Goal: Task Accomplishment & Management: Use online tool/utility

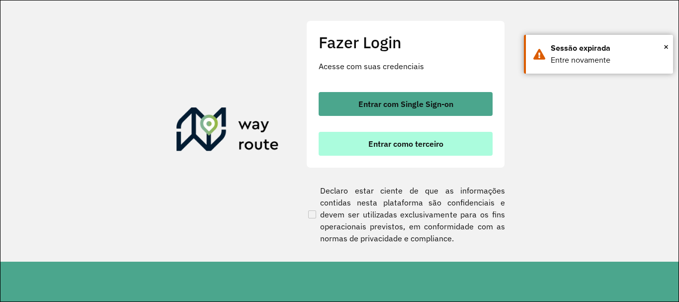
scroll to position [652, 0]
click at [346, 136] on button "Entrar como terceiro" at bounding box center [406, 144] width 174 height 24
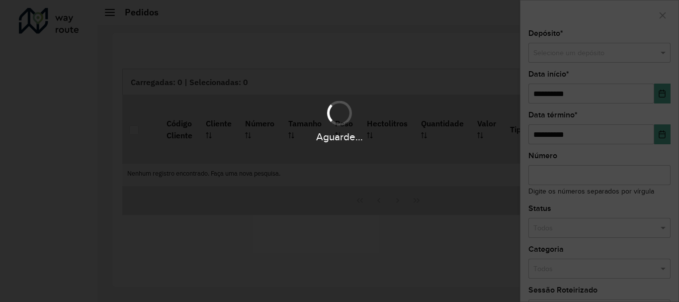
scroll to position [652, 0]
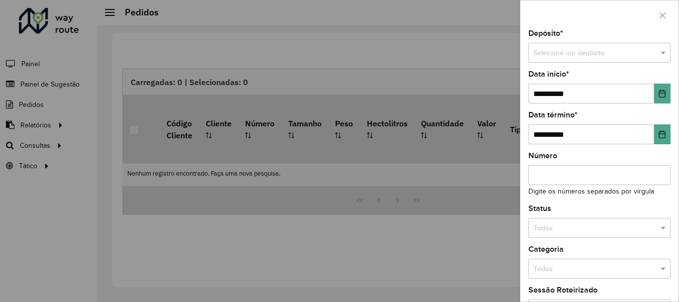
click at [45, 143] on div at bounding box center [339, 151] width 679 height 302
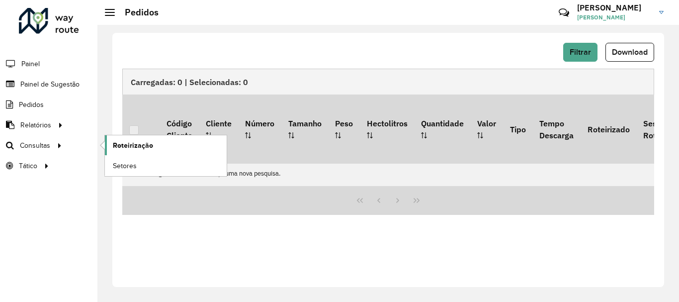
click at [143, 146] on span "Roteirização" at bounding box center [133, 145] width 40 height 10
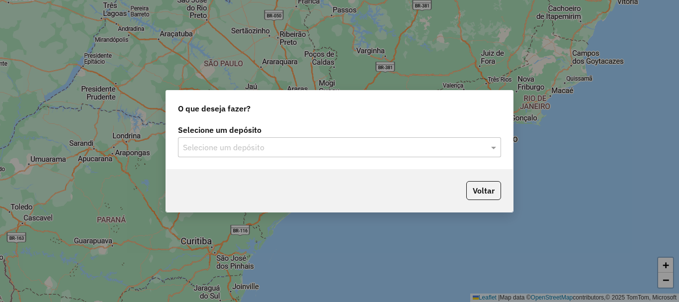
scroll to position [652, 0]
click at [494, 145] on span at bounding box center [495, 147] width 12 height 12
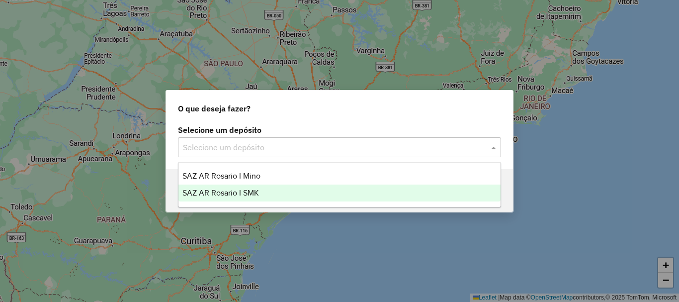
click at [249, 191] on span "SAZ AR Rosario I SMK" at bounding box center [220, 192] width 77 height 8
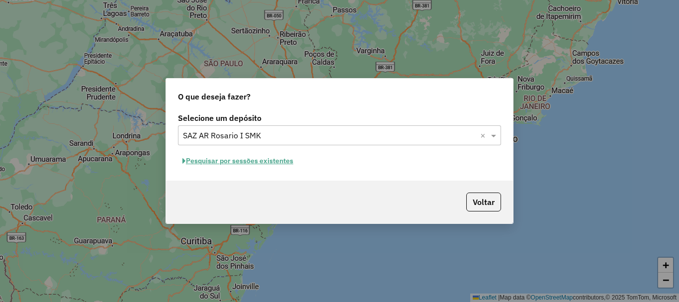
click at [250, 161] on button "Pesquisar por sessões existentes" at bounding box center [238, 160] width 120 height 15
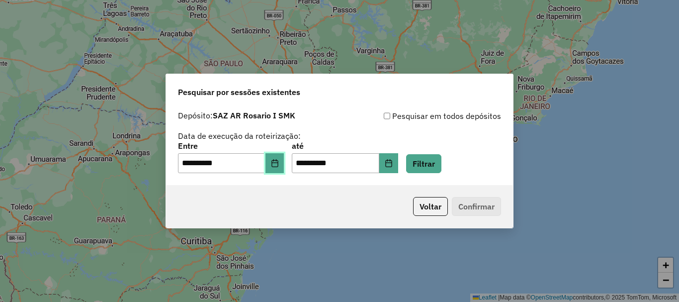
click at [276, 165] on button "Choose Date" at bounding box center [274, 163] width 19 height 20
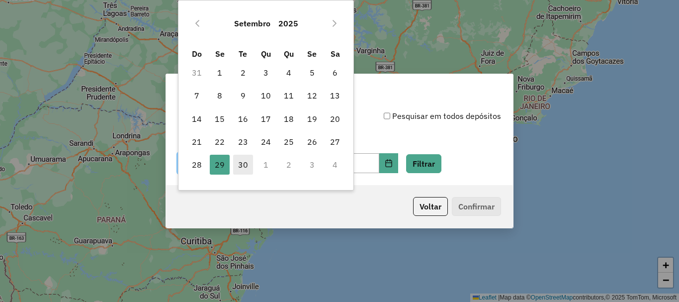
click at [245, 163] on span "30" at bounding box center [243, 165] width 20 height 20
type input "**********"
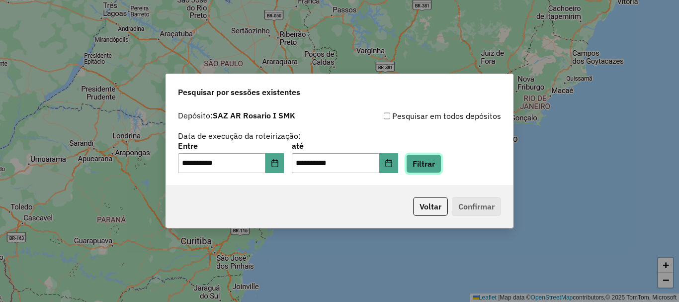
click at [433, 164] on button "Filtrar" at bounding box center [423, 163] width 35 height 19
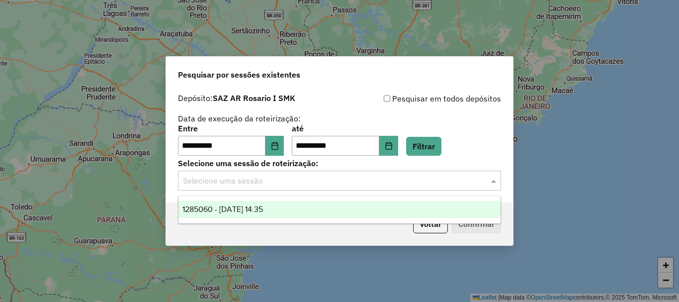
click at [497, 179] on span at bounding box center [495, 181] width 12 height 12
click at [257, 214] on div "1285060 - 30/09/2025 14:35" at bounding box center [339, 209] width 322 height 17
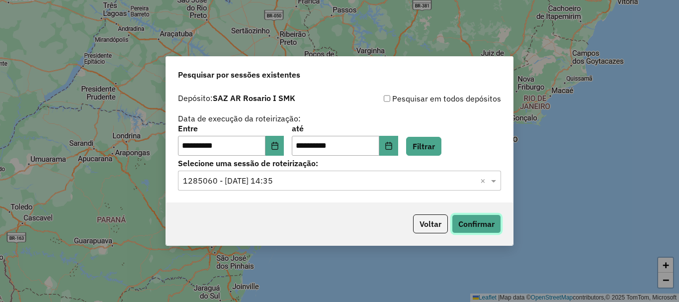
click at [484, 222] on button "Confirmar" at bounding box center [476, 223] width 49 height 19
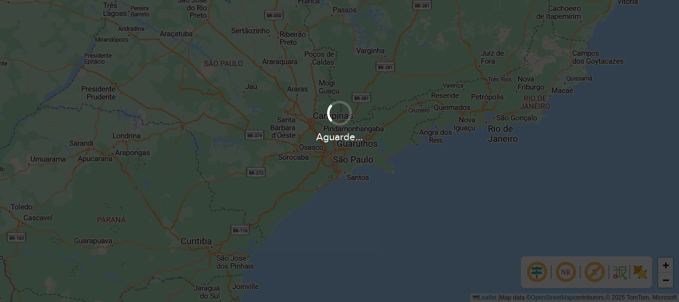
scroll to position [652, 0]
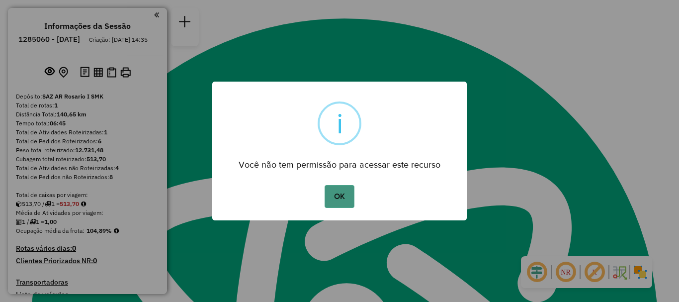
click at [339, 198] on button "OK" at bounding box center [339, 196] width 29 height 23
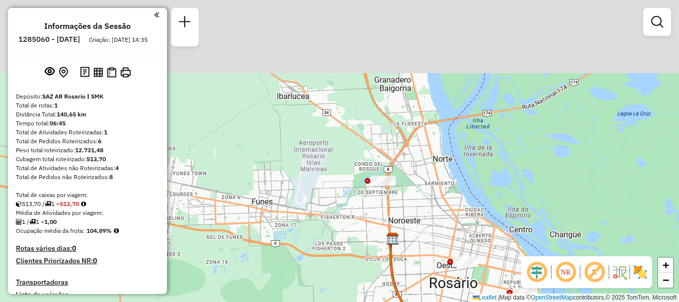
click at [436, 301] on html "Aguarde... Pop-up bloqueado! Seu navegador bloqueou automáticamente a abertura …" at bounding box center [339, 151] width 679 height 302
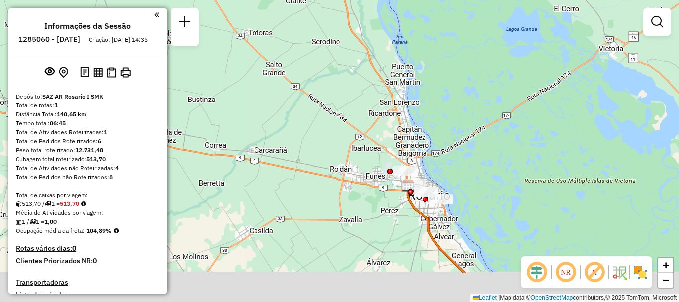
drag, startPoint x: 407, startPoint y: 217, endPoint x: 409, endPoint y: 160, distance: 57.2
click at [409, 189] on div at bounding box center [410, 191] width 5 height 5
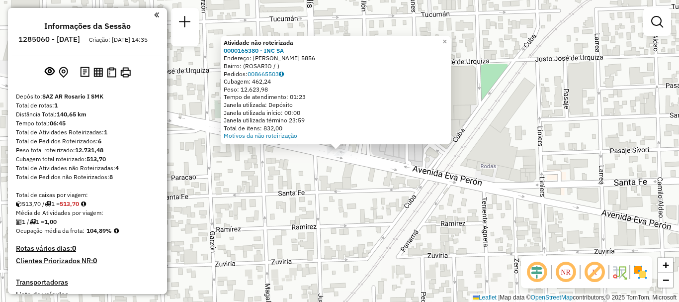
click at [384, 195] on div "Atividade não roteirizada 0000165380 - INC SA Endereço: EVA PERON 5856 Bairro: …" at bounding box center [339, 151] width 679 height 302
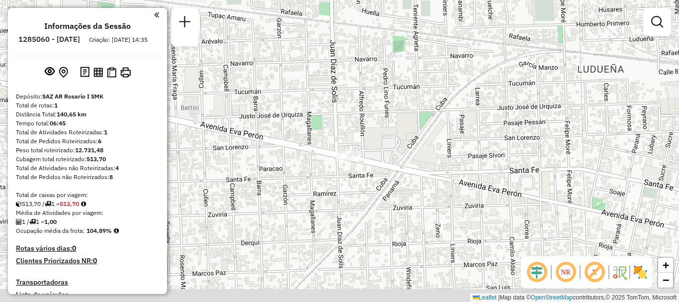
drag, startPoint x: 397, startPoint y: 212, endPoint x: 338, endPoint y: 131, distance: 100.3
click at [343, 136] on div "Janela de atendimento Grade de atendimento Capacidade Transportadoras Veículos …" at bounding box center [339, 151] width 679 height 302
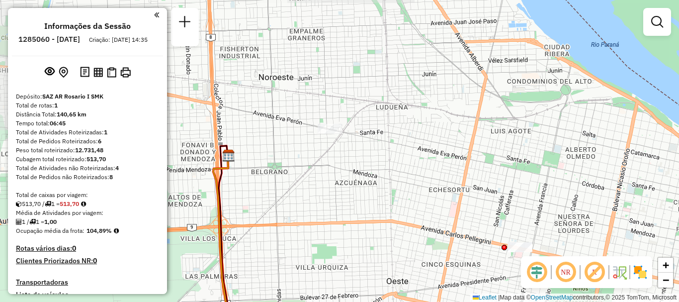
drag, startPoint x: 384, startPoint y: 176, endPoint x: 320, endPoint y: 88, distance: 109.3
click at [327, 96] on div "Janela de atendimento Grade de atendimento Capacidade Transportadoras Veículos …" at bounding box center [339, 151] width 679 height 302
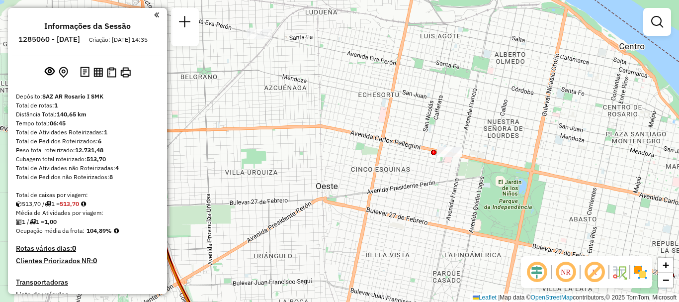
drag, startPoint x: 400, startPoint y: 180, endPoint x: 352, endPoint y: 51, distance: 137.3
click at [354, 57] on div "Janela de atendimento Grade de atendimento Capacidade Transportadoras Veículos …" at bounding box center [339, 151] width 679 height 302
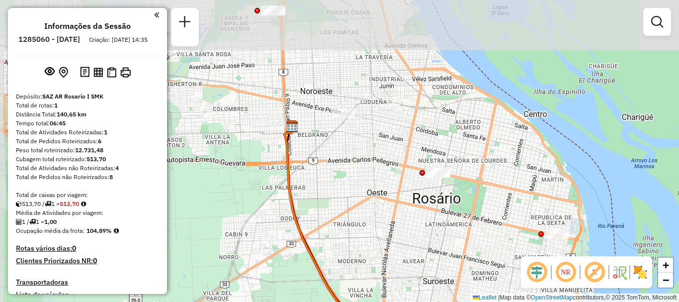
drag, startPoint x: 389, startPoint y: 150, endPoint x: 440, endPoint y: 242, distance: 105.5
click at [440, 242] on div "Janela de atendimento Grade de atendimento Capacidade Transportadoras Veículos …" at bounding box center [339, 151] width 679 height 302
